Goal: Information Seeking & Learning: Understand process/instructions

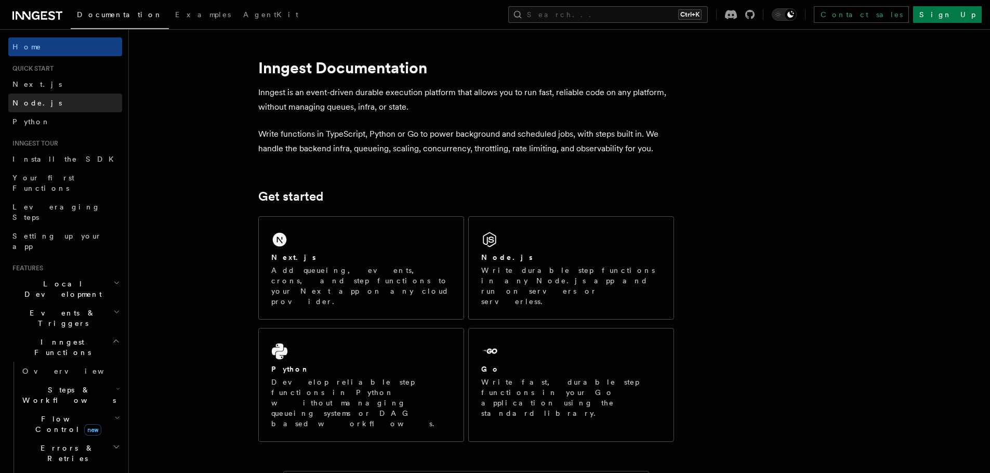
click at [44, 99] on link "Node.js" at bounding box center [65, 103] width 114 height 19
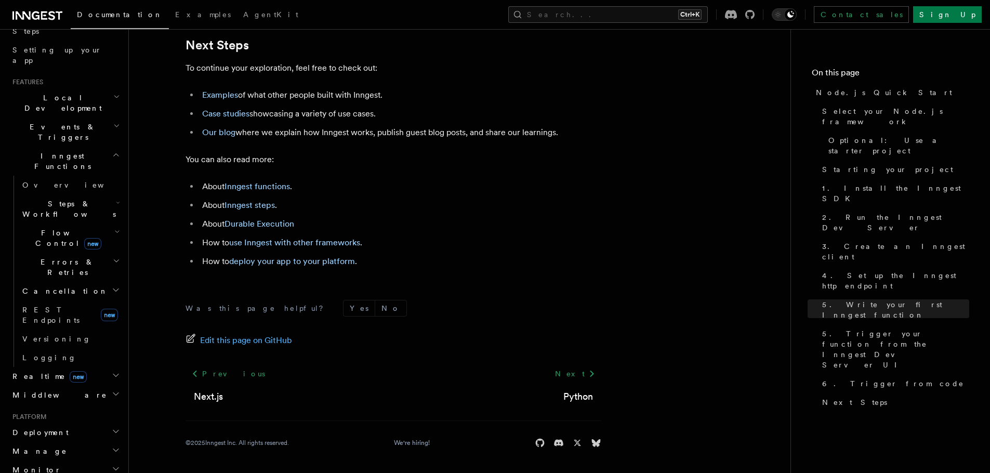
scroll to position [281, 0]
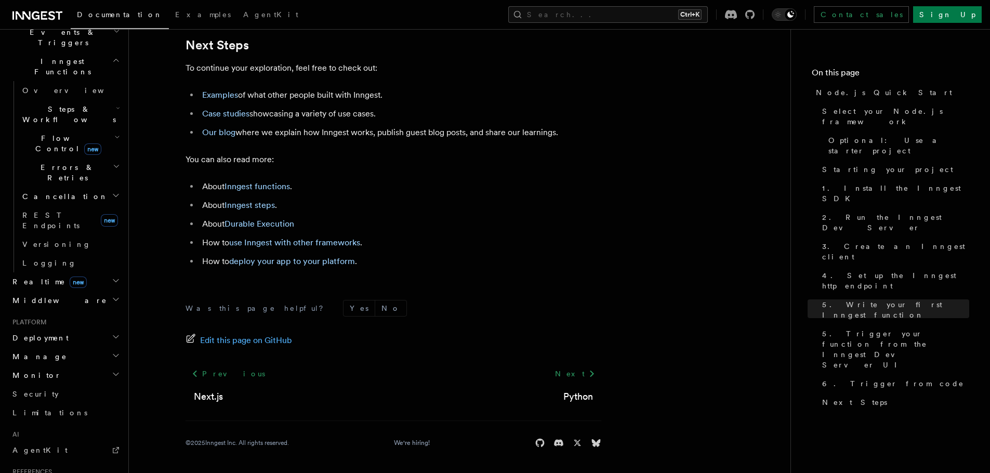
click at [99, 328] on h2 "Deployment" at bounding box center [65, 337] width 114 height 19
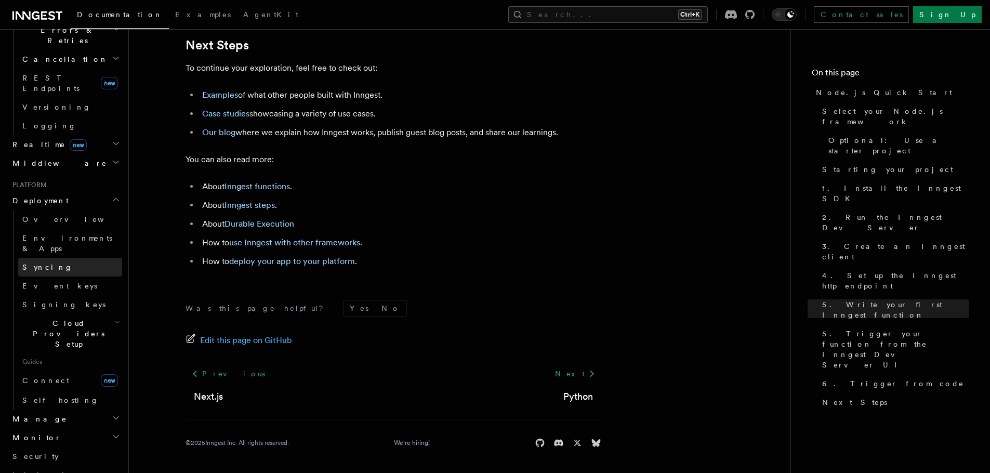
scroll to position [468, 0]
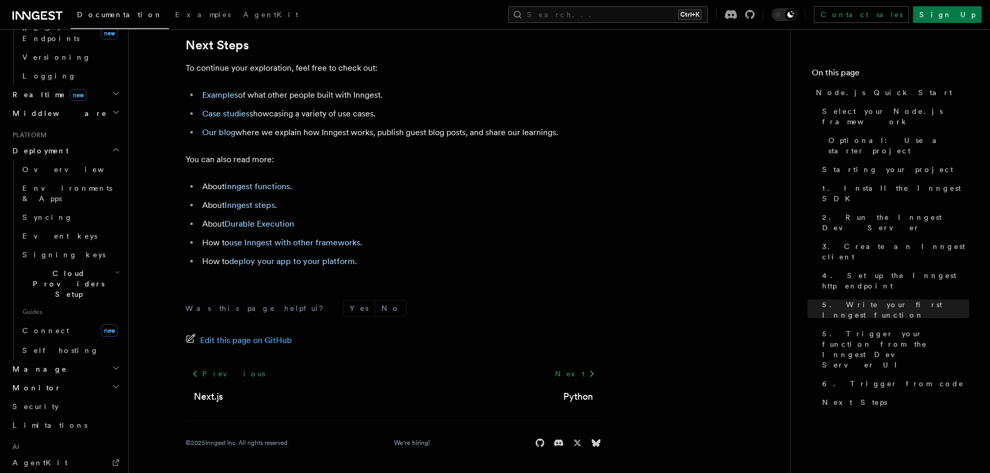
click at [77, 378] on h2 "Monitor" at bounding box center [65, 387] width 114 height 19
click at [99, 360] on h2 "Manage" at bounding box center [65, 369] width 114 height 19
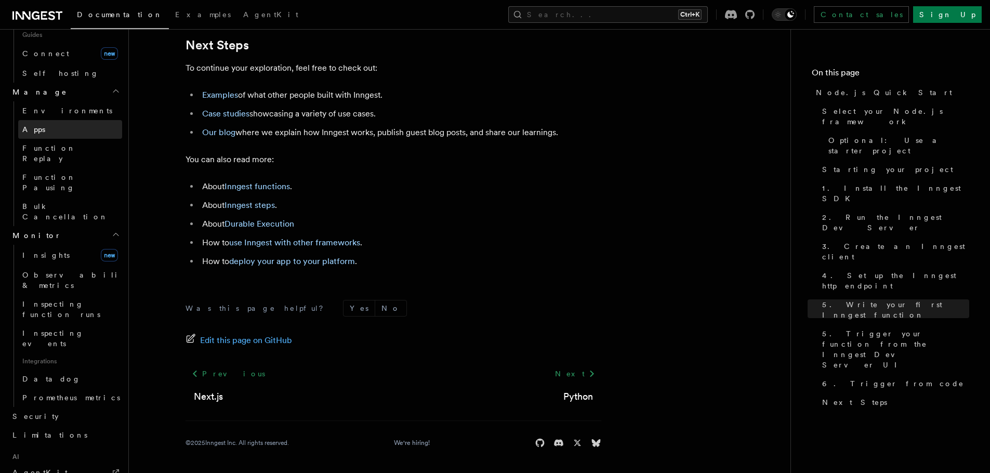
scroll to position [772, 0]
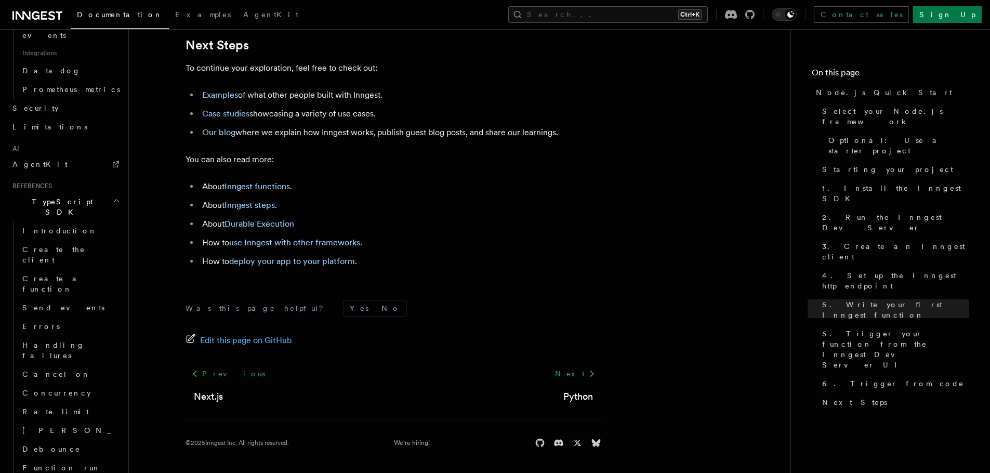
scroll to position [1109, 0]
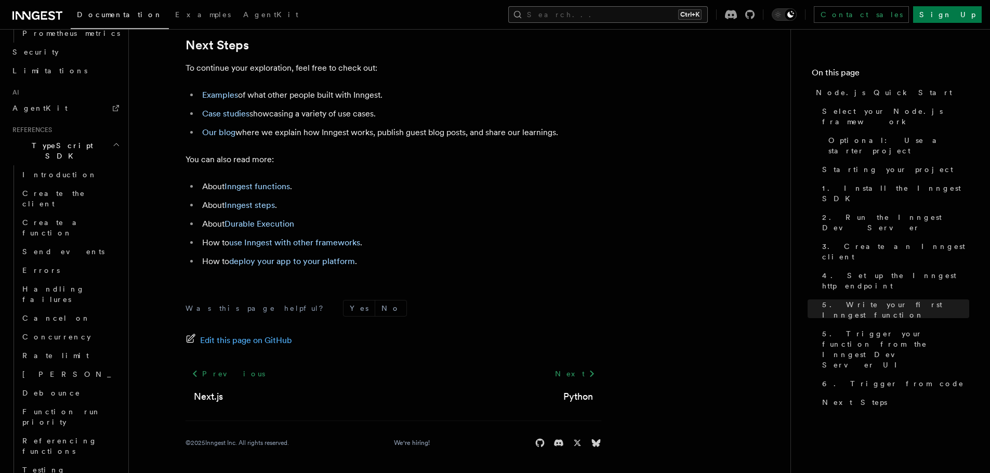
click at [656, 13] on button "Search... Ctrl+K" at bounding box center [608, 14] width 200 height 17
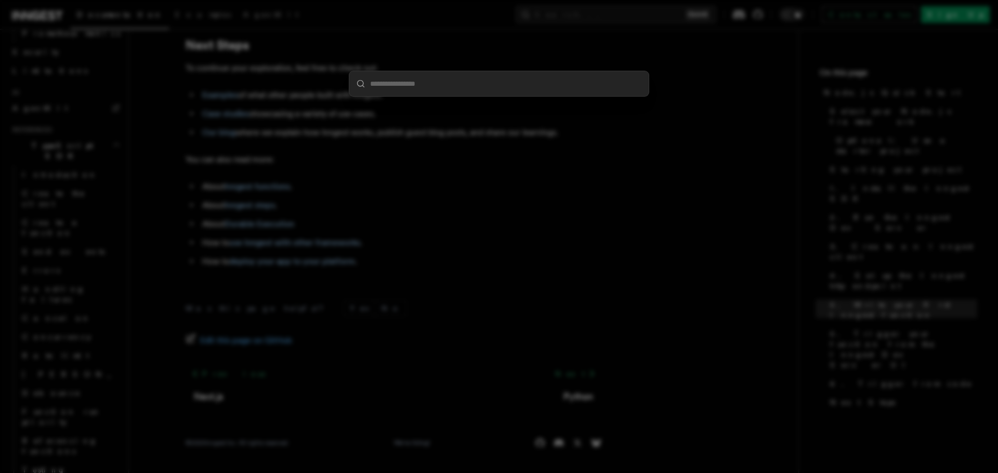
click at [494, 89] on input "search" at bounding box center [498, 83] width 299 height 25
type input "******"
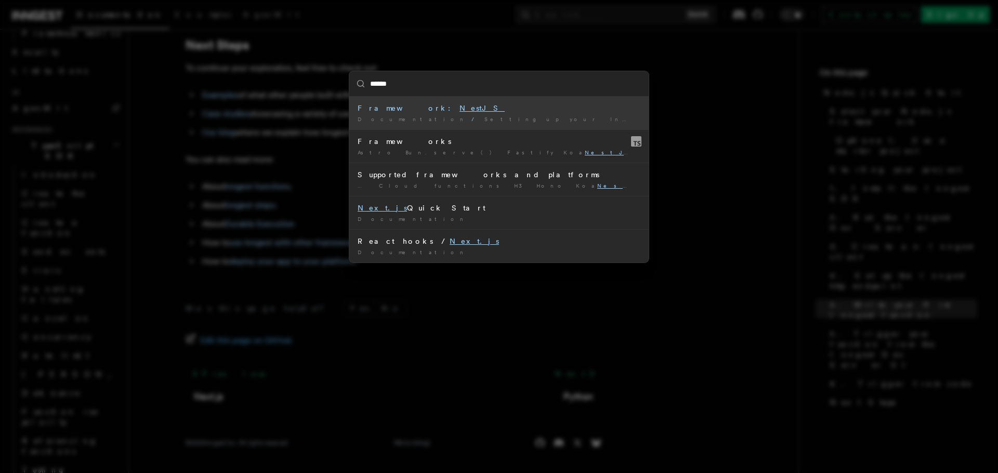
click at [459, 107] on div "Framework: NestJS" at bounding box center [498, 108] width 283 height 10
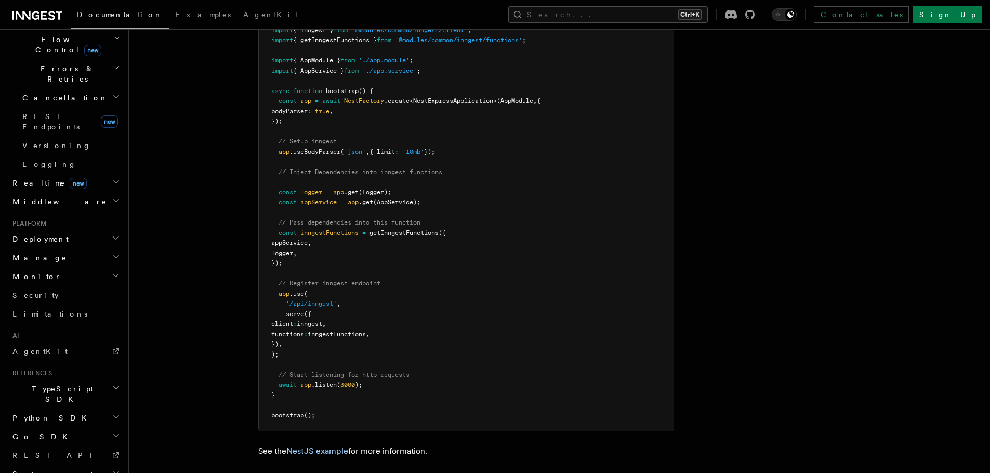
scroll to position [6358, 0]
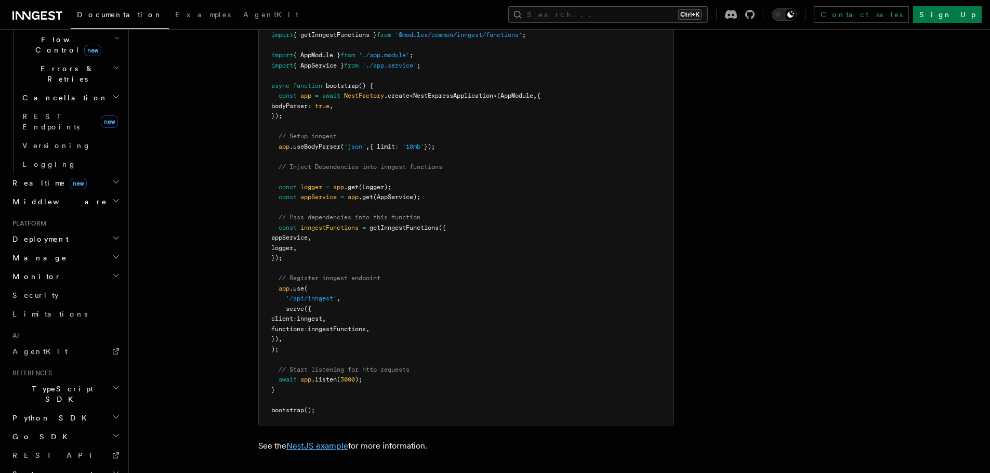
click at [308, 441] on link "NestJS example" at bounding box center [317, 446] width 62 height 10
